Goal: Information Seeking & Learning: Check status

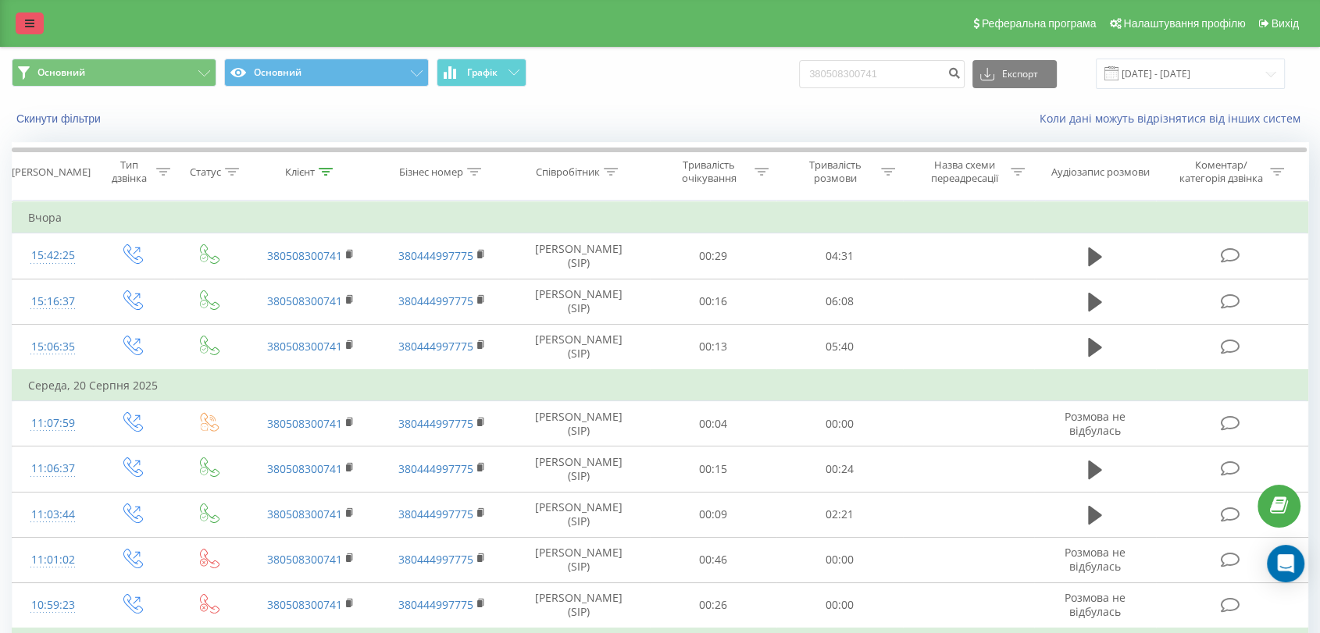
click at [29, 23] on icon at bounding box center [29, 23] width 9 height 11
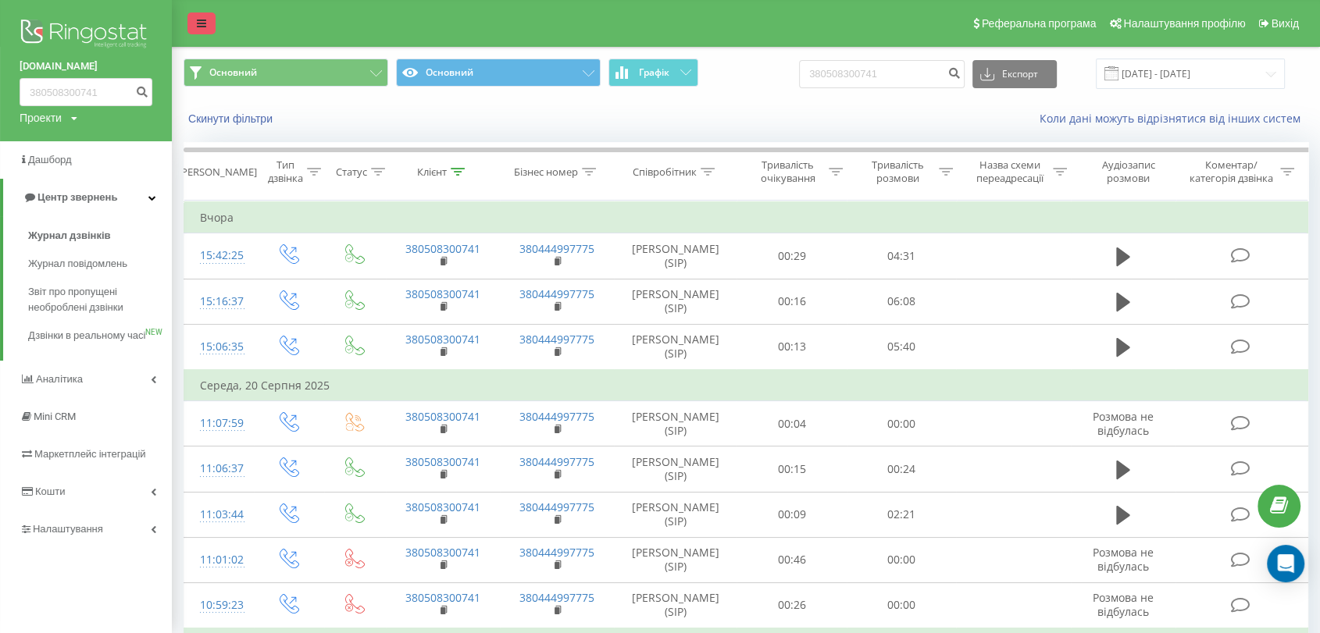
click at [194, 21] on link at bounding box center [201, 23] width 28 height 22
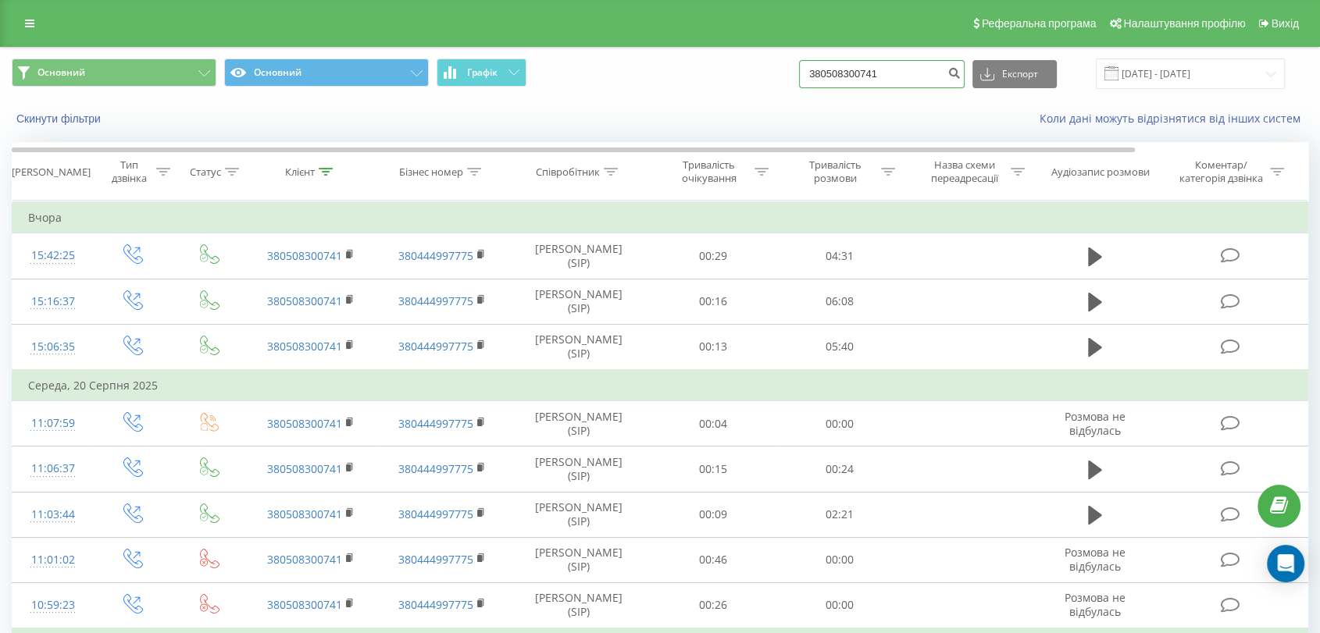
click at [875, 73] on input "380508300741" at bounding box center [882, 74] width 166 height 28
paste input "995059972"
type input "380995059972"
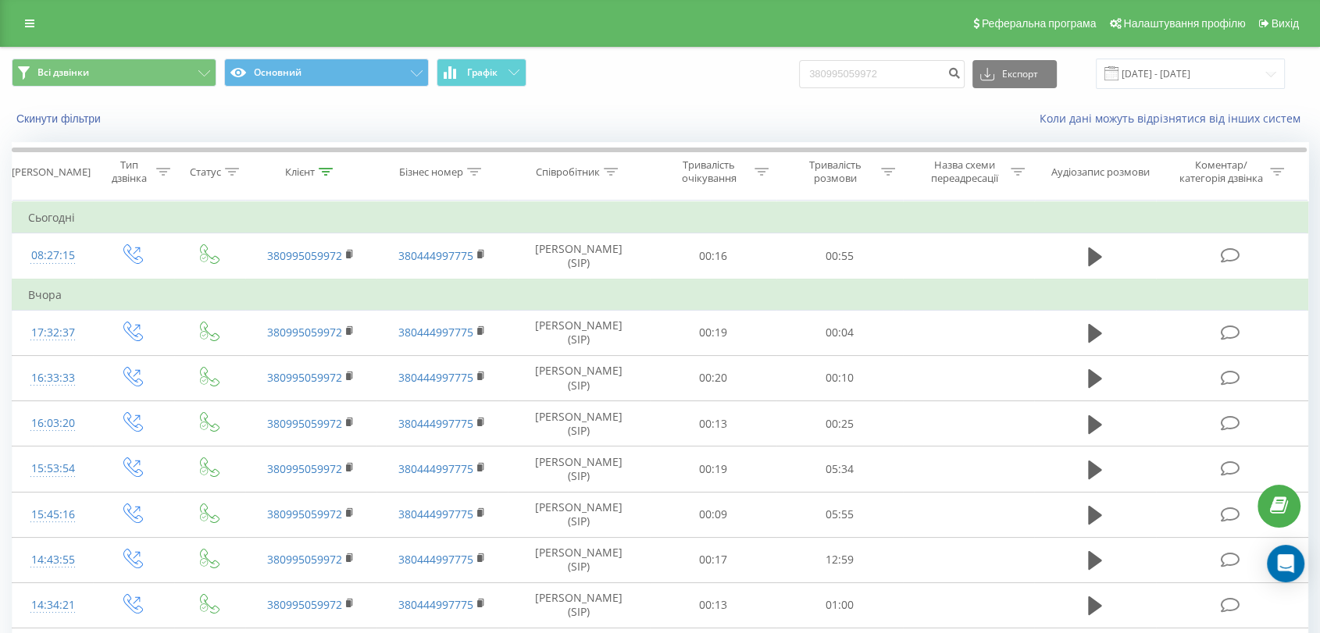
click at [739, 84] on div "Всі дзвінки Основний Графік 380995059972 Експорт .csv .xls .xlsx 22.05.2025 - 2…" at bounding box center [660, 74] width 1296 height 30
click at [937, 75] on input "380995059972" at bounding box center [882, 74] width 166 height 28
type input "0931068716"
